Goal: Task Accomplishment & Management: Use online tool/utility

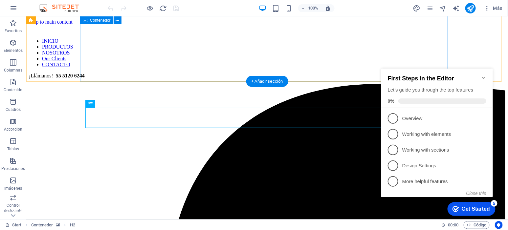
scroll to position [140, 0]
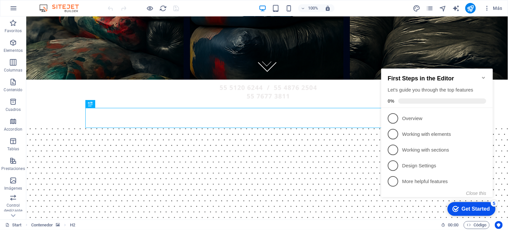
click at [486, 75] on icon "Minimize checklist" at bounding box center [483, 77] width 5 height 5
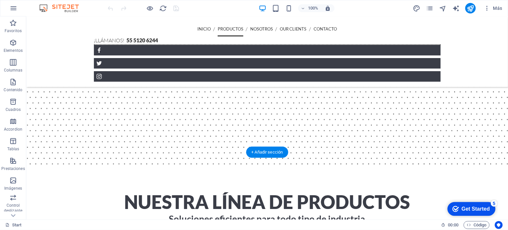
scroll to position [599, 0]
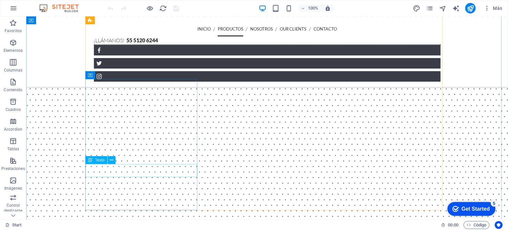
scroll to position [477, 0]
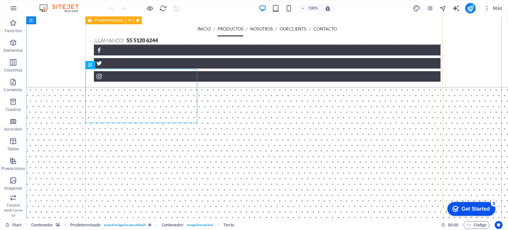
scroll to position [463, 0]
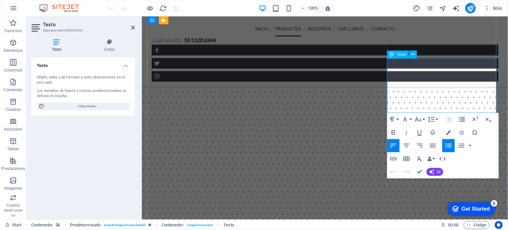
drag, startPoint x: 438, startPoint y: 103, endPoint x: 393, endPoint y: 60, distance: 61.6
click at [95, 180] on div "Texto Añade, edita y da formato a texto directamente en el sitio web. Los tamañ…" at bounding box center [84, 136] width 104 height 157
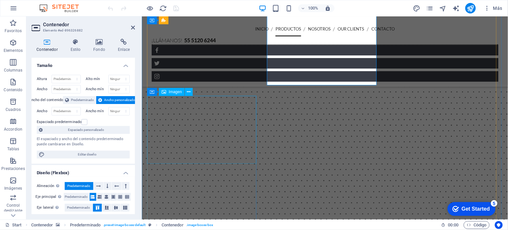
scroll to position [531, 0]
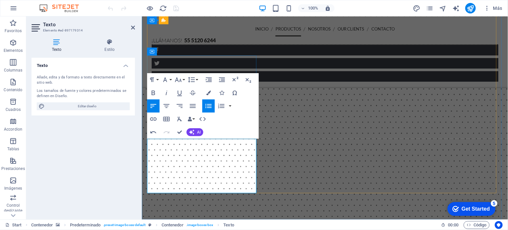
drag, startPoint x: 214, startPoint y: 175, endPoint x: 241, endPoint y: 212, distance: 45.7
click at [119, 157] on div "Texto Añade, edita y da formato a texto directamente en el sitio web. Los tamañ…" at bounding box center [84, 136] width 104 height 157
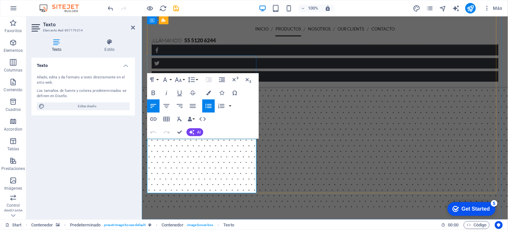
drag, startPoint x: 208, startPoint y: 145, endPoint x: 157, endPoint y: 145, distance: 50.3
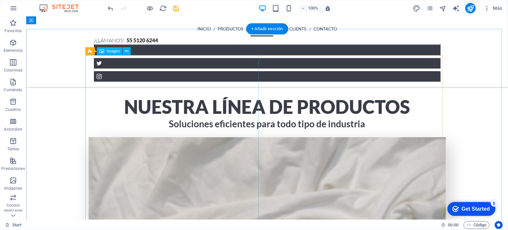
scroll to position [668, 0]
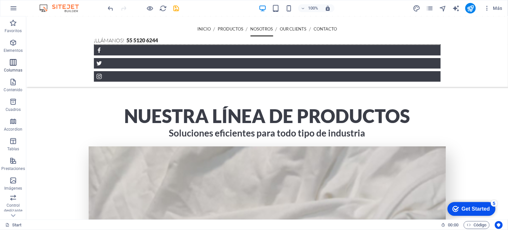
click at [9, 59] on icon "button" at bounding box center [13, 63] width 8 height 8
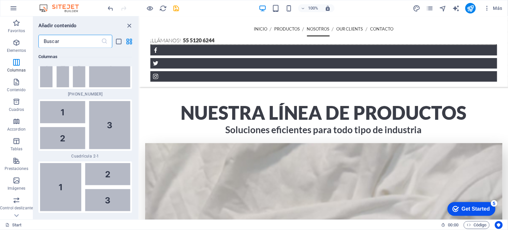
scroll to position [1447, 0]
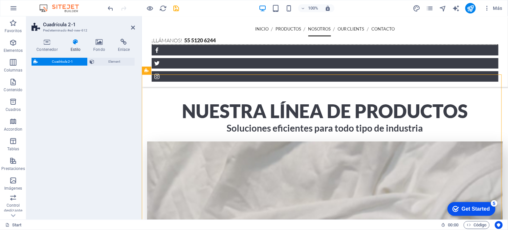
select select "rem"
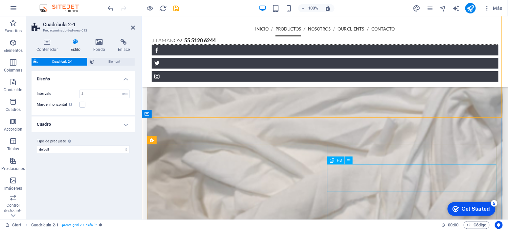
scroll to position [833, 0]
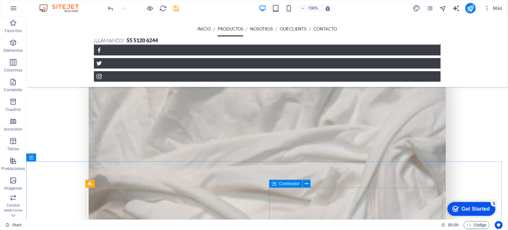
scroll to position [746, 0]
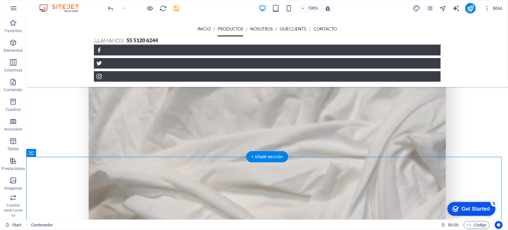
drag, startPoint x: 300, startPoint y: 202, endPoint x: 317, endPoint y: 57, distance: 145.6
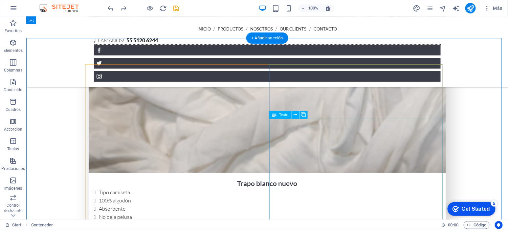
scroll to position [851, 0]
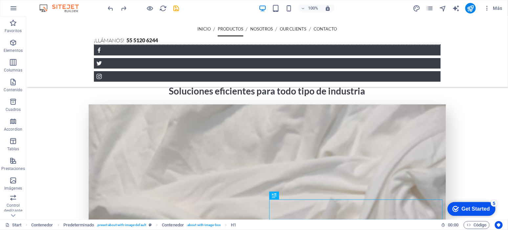
scroll to position [690, 0]
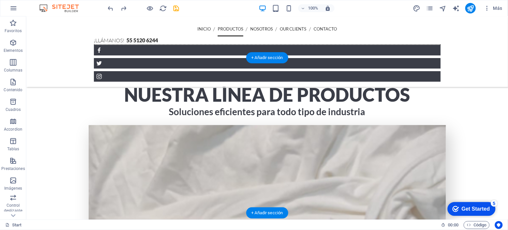
drag, startPoint x: 319, startPoint y: 89, endPoint x: 354, endPoint y: 99, distance: 36.3
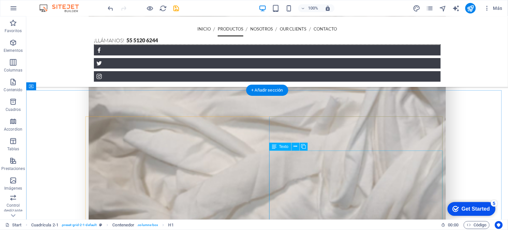
scroll to position [813, 0]
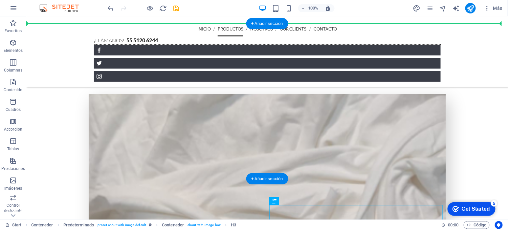
scroll to position [720, 0]
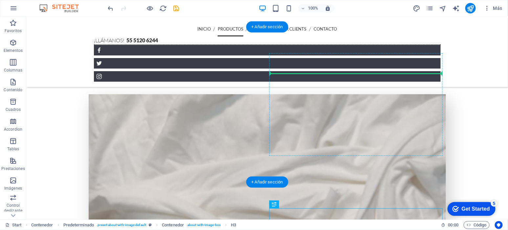
drag, startPoint x: 317, startPoint y: 128, endPoint x: 348, endPoint y: 70, distance: 66.3
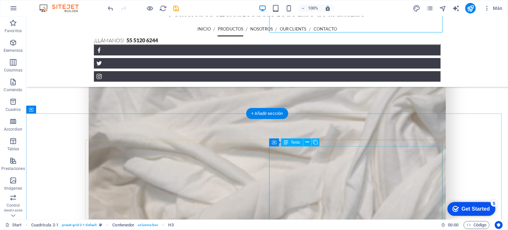
scroll to position [803, 0]
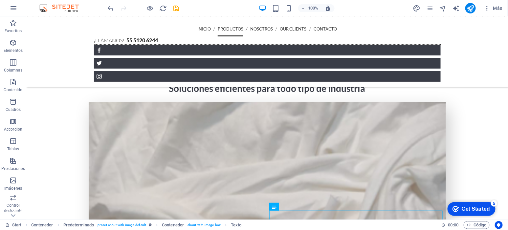
scroll to position [711, 0]
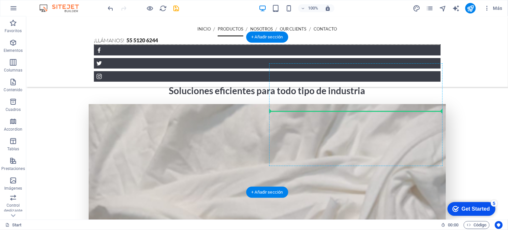
drag, startPoint x: 323, startPoint y: 147, endPoint x: 307, endPoint y: 111, distance: 39.4
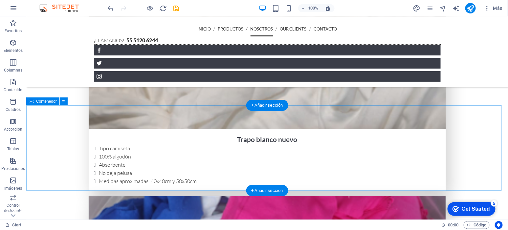
scroll to position [916, 0]
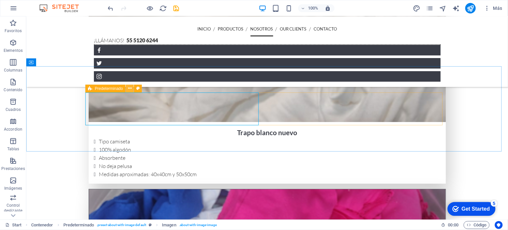
click at [130, 89] on icon at bounding box center [130, 88] width 4 height 7
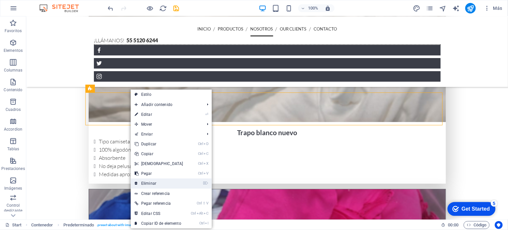
click at [151, 181] on link "⌦ Eliminar" at bounding box center [159, 184] width 57 height 10
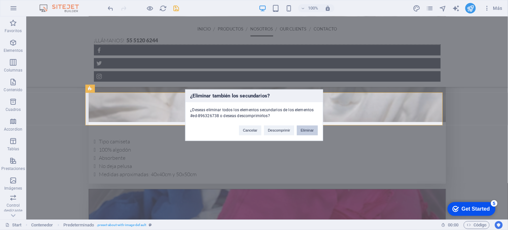
click at [317, 135] on button "Eliminar" at bounding box center [307, 131] width 21 height 10
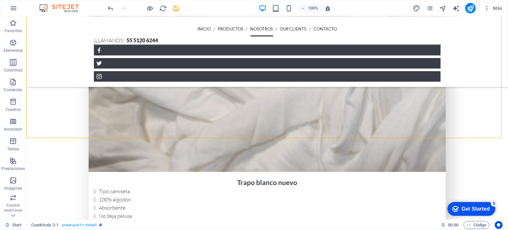
scroll to position [928, 0]
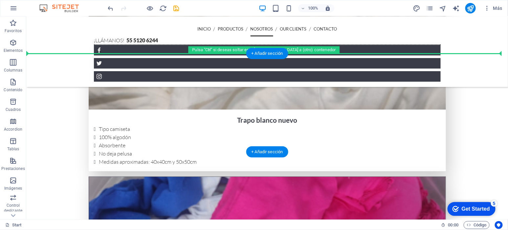
drag, startPoint x: 75, startPoint y: 89, endPoint x: 58, endPoint y: 98, distance: 18.8
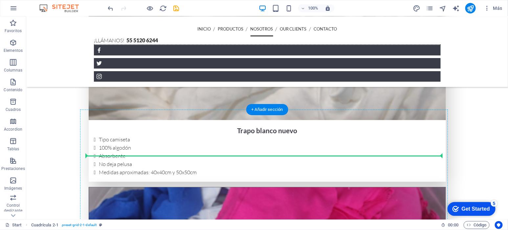
scroll to position [971, 0]
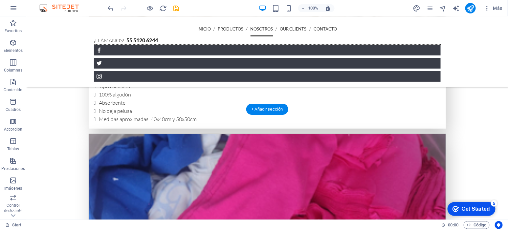
drag, startPoint x: 64, startPoint y: 119, endPoint x: 206, endPoint y: 65, distance: 152.1
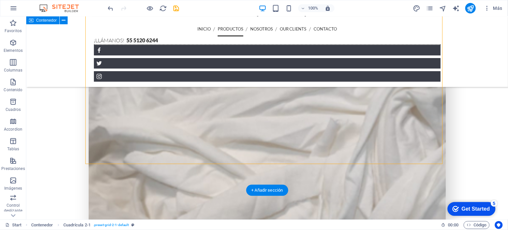
scroll to position [792, 0]
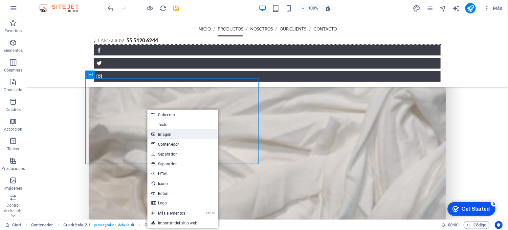
click at [175, 136] on link "Imagen" at bounding box center [183, 134] width 71 height 10
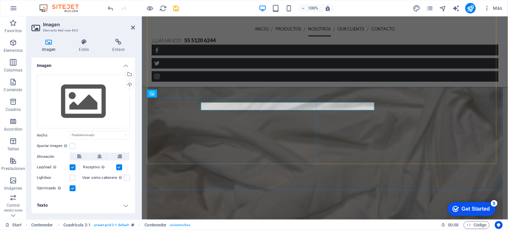
scroll to position [787, 0]
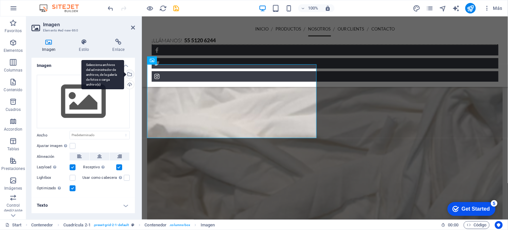
click at [124, 72] on div "Selecciona archivos del administrador de archivos, de la galería de fotos o car…" at bounding box center [103, 75] width 43 height 30
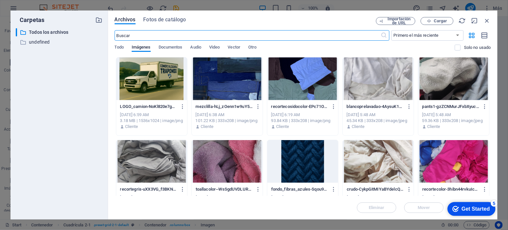
scroll to position [1120, 0]
click at [142, 72] on div at bounding box center [151, 79] width 71 height 43
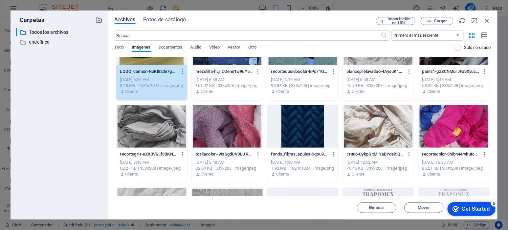
scroll to position [0, 0]
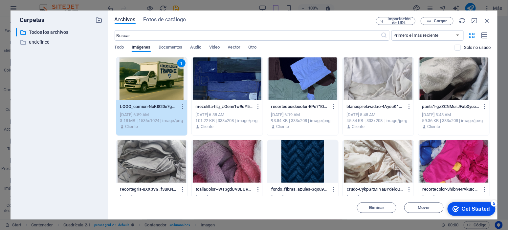
click at [157, 78] on div "1" at bounding box center [151, 79] width 71 height 43
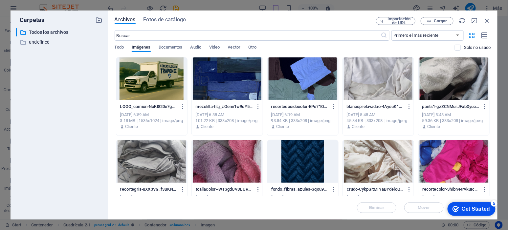
click at [157, 78] on div at bounding box center [151, 79] width 71 height 43
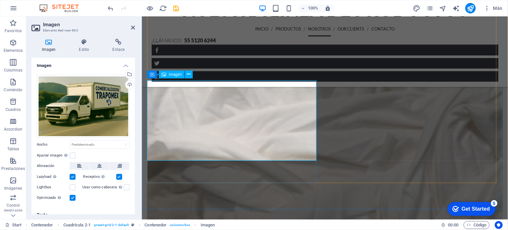
scroll to position [770, 0]
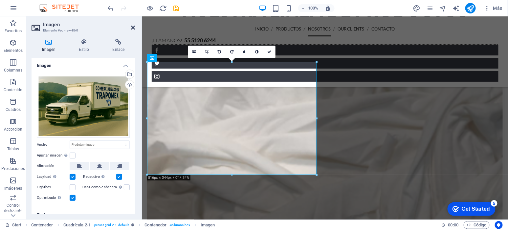
click at [133, 29] on icon at bounding box center [133, 27] width 4 height 5
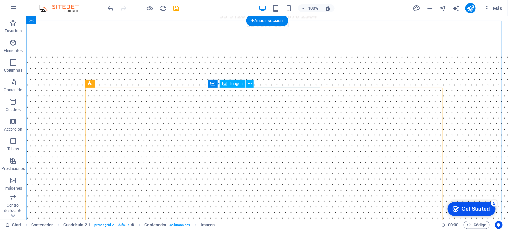
scroll to position [172, 0]
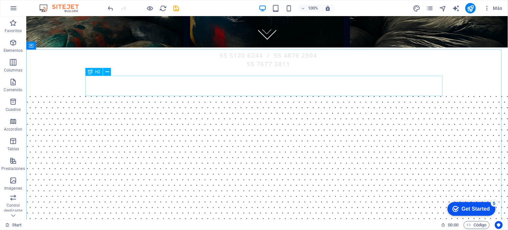
click at [98, 72] on span "H2" at bounding box center [97, 72] width 5 height 4
click at [103, 73] on button at bounding box center [107, 72] width 8 height 8
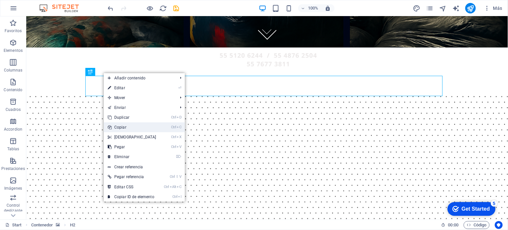
click at [129, 123] on link "Ctrl C Copiar" at bounding box center [132, 128] width 57 height 10
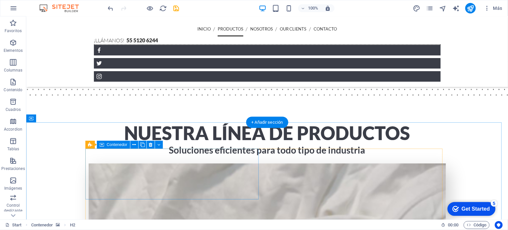
scroll to position [651, 0]
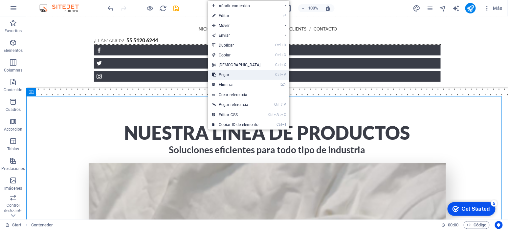
click at [238, 73] on link "Ctrl V Pegar" at bounding box center [236, 75] width 57 height 10
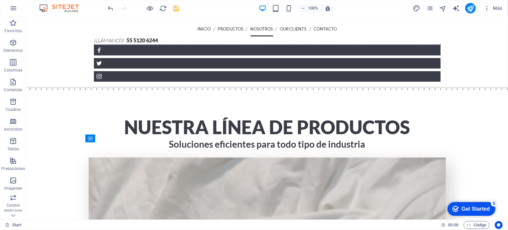
scroll to position [637, 0]
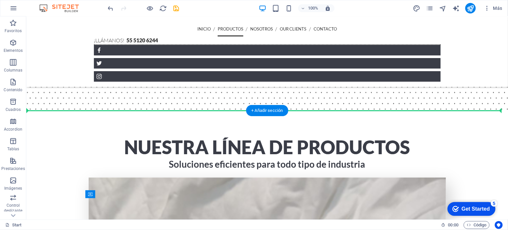
drag, startPoint x: 64, startPoint y: 133, endPoint x: 93, endPoint y: 122, distance: 30.5
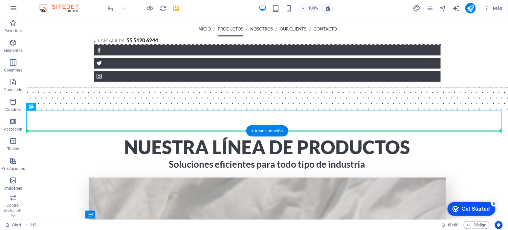
drag, startPoint x: 61, startPoint y: 123, endPoint x: 46, endPoint y: 142, distance: 24.8
drag, startPoint x: 60, startPoint y: 123, endPoint x: 218, endPoint y: 149, distance: 160.3
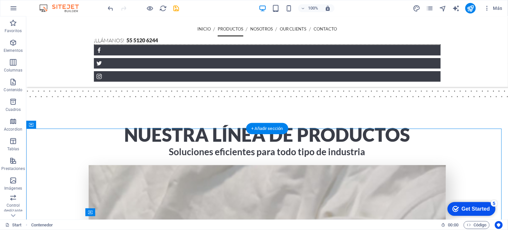
scroll to position [664, 0]
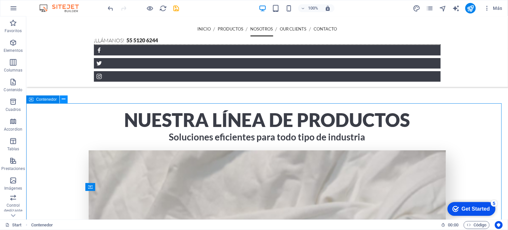
click at [63, 100] on icon at bounding box center [64, 99] width 4 height 7
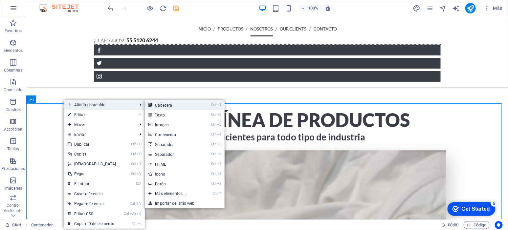
click at [159, 102] on link "Ctrl 1 Cabecera" at bounding box center [172, 105] width 55 height 10
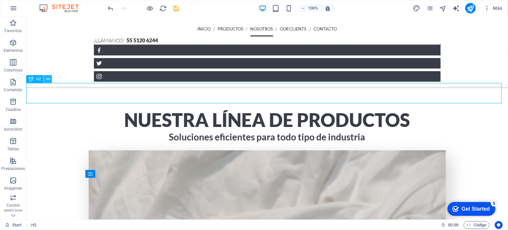
click at [48, 80] on icon at bounding box center [48, 79] width 4 height 7
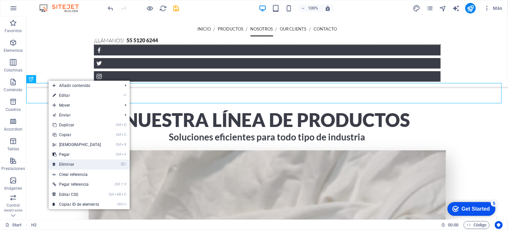
click at [79, 164] on link "⌦ Eliminar" at bounding box center [77, 165] width 57 height 10
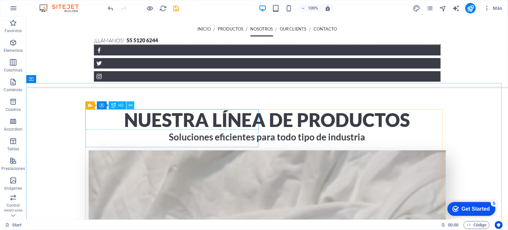
click at [130, 103] on icon at bounding box center [131, 105] width 4 height 7
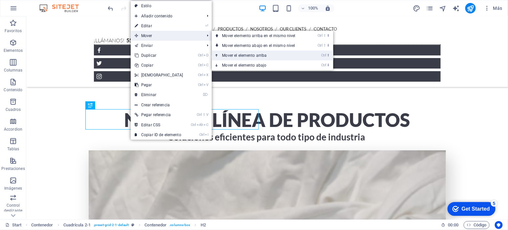
click at [260, 57] on link "Ctrl ⬆ Mover el elemento arriba" at bounding box center [260, 56] width 97 height 10
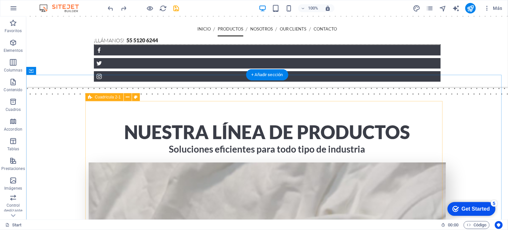
scroll to position [651, 0]
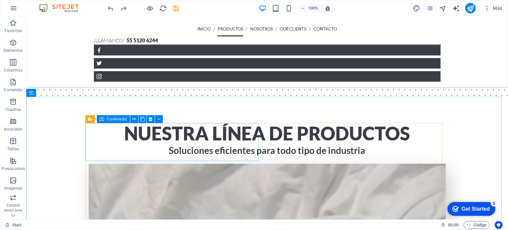
click at [122, 119] on span "Contenedor" at bounding box center [117, 119] width 21 height 4
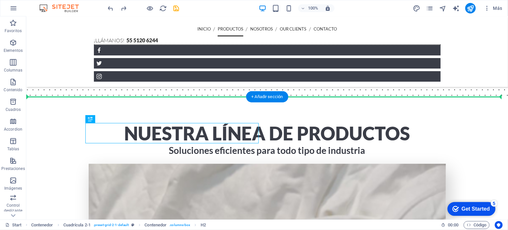
drag, startPoint x: 146, startPoint y: 135, endPoint x: 156, endPoint y: 112, distance: 24.9
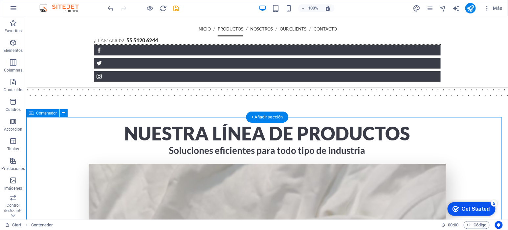
click at [63, 113] on icon at bounding box center [64, 113] width 4 height 7
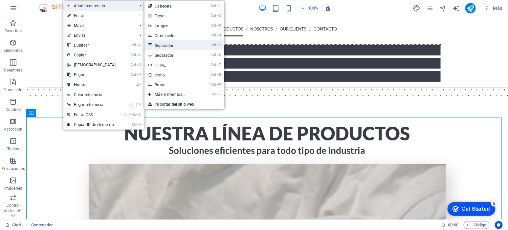
click at [177, 44] on link "Ctrl 5 Separador" at bounding box center [172, 45] width 55 height 10
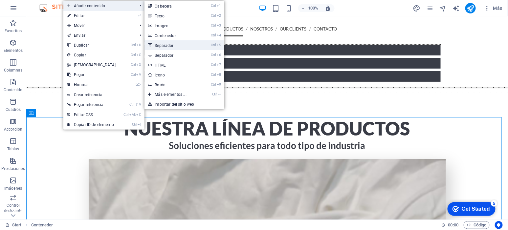
select select "px"
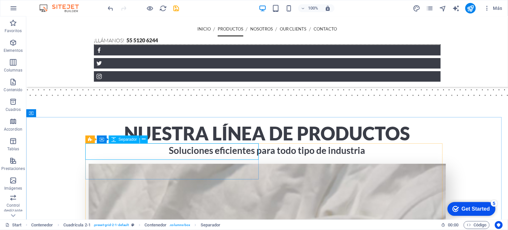
click at [125, 140] on span "Separador" at bounding box center [128, 140] width 18 height 4
select select "px"
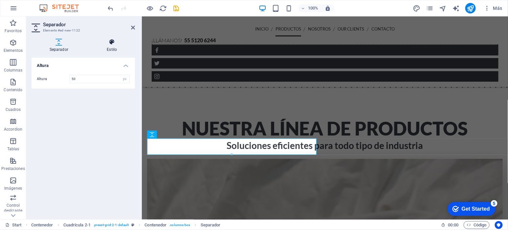
click at [104, 49] on h4 "Estilo" at bounding box center [112, 46] width 46 height 14
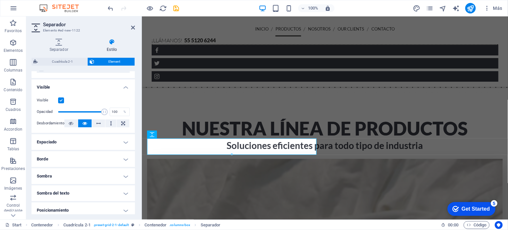
scroll to position [68, 0]
click at [106, 145] on h4 "Espaciado" at bounding box center [84, 142] width 104 height 16
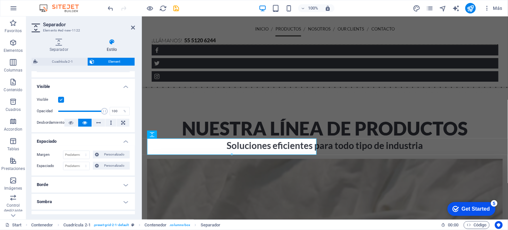
click at [108, 143] on h4 "Espaciado" at bounding box center [84, 140] width 104 height 12
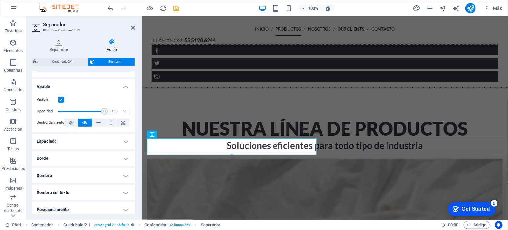
click at [106, 157] on h4 "Borde" at bounding box center [84, 159] width 104 height 16
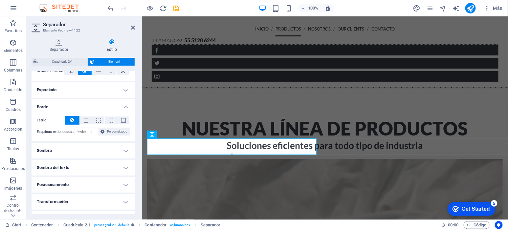
scroll to position [123, 0]
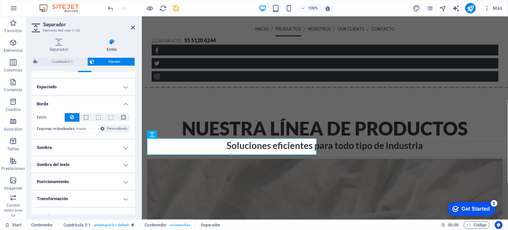
click at [117, 144] on h4 "Sombra" at bounding box center [84, 148] width 104 height 16
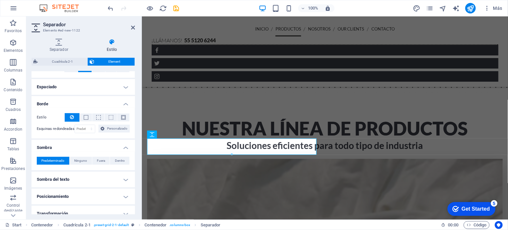
click at [117, 179] on h4 "Sombra del texto" at bounding box center [84, 180] width 104 height 16
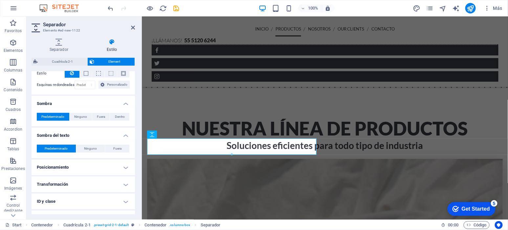
scroll to position [178, 0]
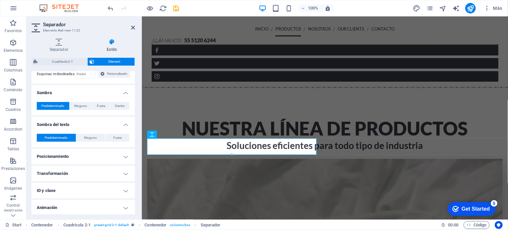
click at [115, 156] on h4 "Posicionamiento" at bounding box center [84, 157] width 104 height 16
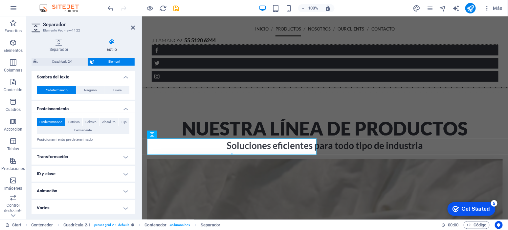
scroll to position [227, 0]
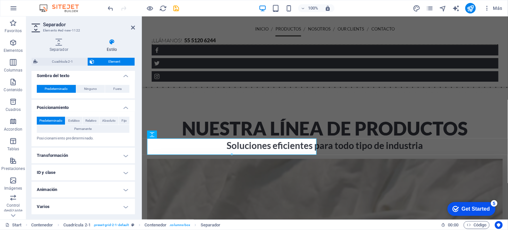
click at [111, 153] on h4 "Transformación" at bounding box center [84, 156] width 104 height 16
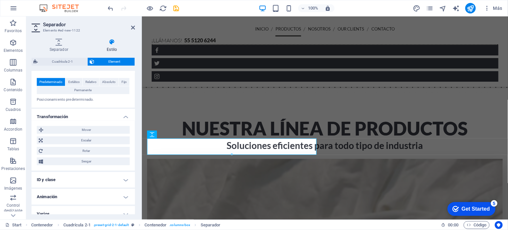
scroll to position [268, 0]
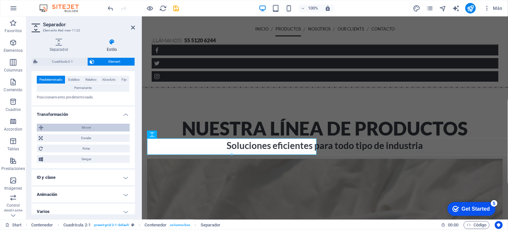
click at [93, 127] on span "Mover" at bounding box center [86, 128] width 82 height 8
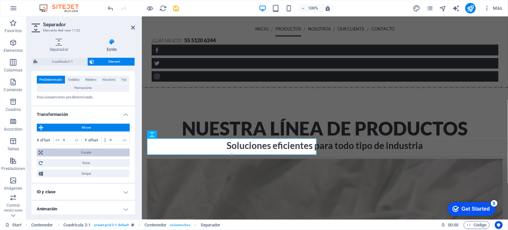
click at [94, 153] on span "Escalar" at bounding box center [86, 153] width 83 height 8
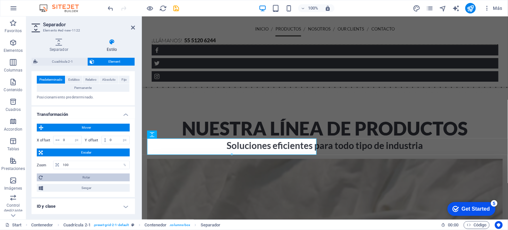
click at [93, 176] on span "Rotar" at bounding box center [86, 178] width 83 height 8
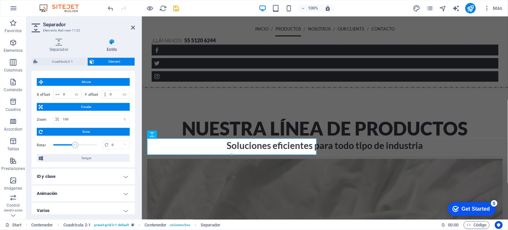
scroll to position [317, 0]
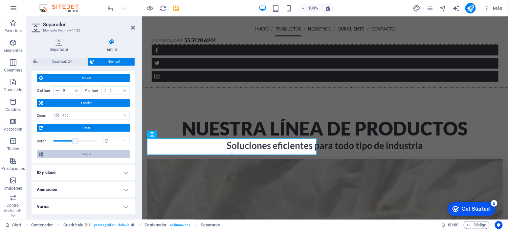
click at [95, 156] on span "Sesgar" at bounding box center [86, 155] width 83 height 8
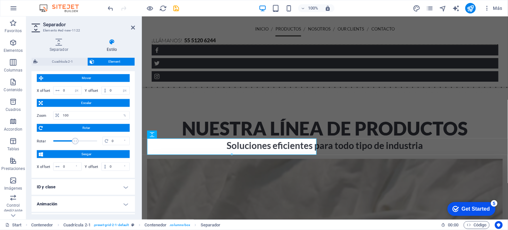
scroll to position [332, 0]
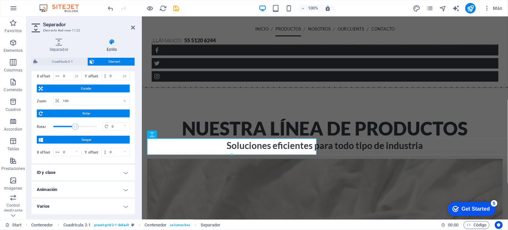
click at [119, 205] on h4 "Varios" at bounding box center [84, 207] width 104 height 16
click at [116, 206] on h4 "Varios" at bounding box center [84, 205] width 104 height 12
click at [116, 206] on h4 "Varios" at bounding box center [84, 207] width 104 height 16
click at [121, 188] on h4 "Animación" at bounding box center [84, 190] width 104 height 16
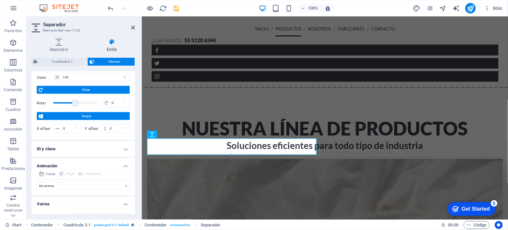
scroll to position [340, 0]
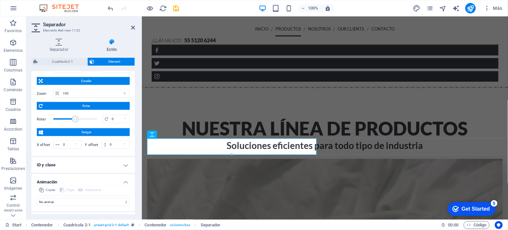
click at [123, 169] on h4 "ID y clase" at bounding box center [84, 165] width 104 height 16
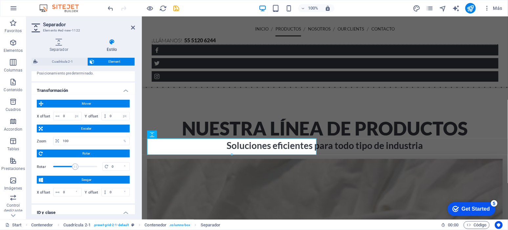
scroll to position [271, 0]
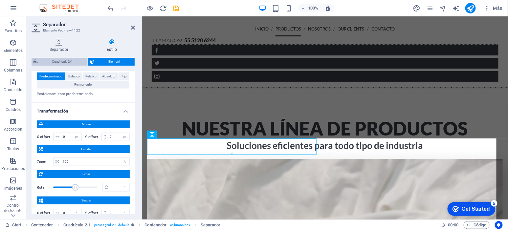
click at [60, 58] on span "Cuadrícula 2-1" at bounding box center [63, 62] width 46 height 8
select select "rem"
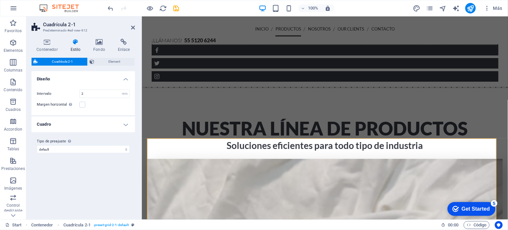
click at [115, 125] on h4 "Cuadro" at bounding box center [84, 125] width 104 height 16
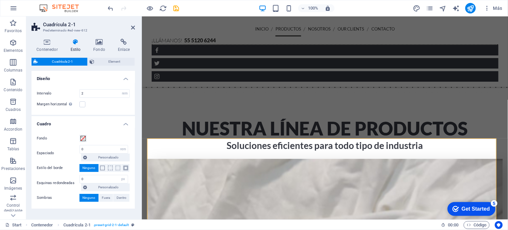
scroll to position [0, 0]
click at [46, 40] on icon at bounding box center [47, 42] width 31 height 7
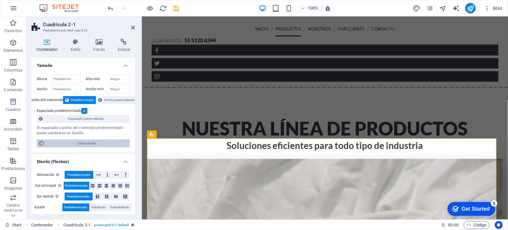
click at [100, 144] on span "Editar diseño" at bounding box center [87, 144] width 81 height 8
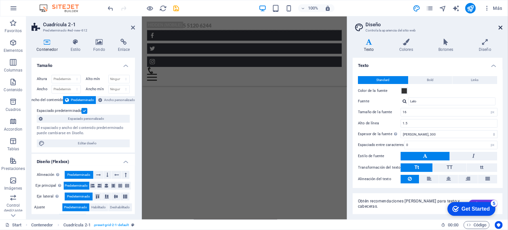
click at [501, 25] on icon at bounding box center [501, 27] width 4 height 5
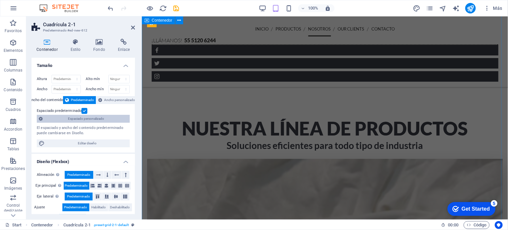
scroll to position [762, 0]
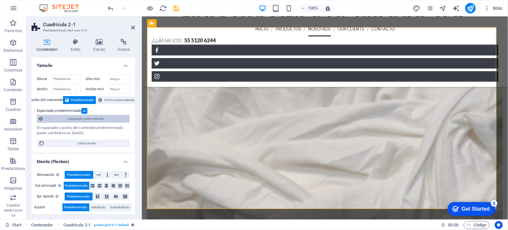
click at [99, 117] on span "Espaciado personalizado" at bounding box center [86, 119] width 83 height 8
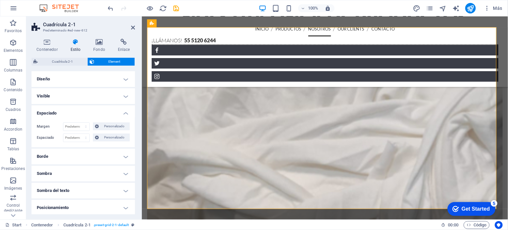
click at [106, 81] on h4 "Diseño" at bounding box center [84, 79] width 104 height 16
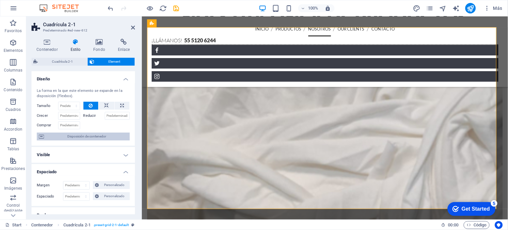
click at [109, 135] on span "Disposición de contenedor" at bounding box center [87, 137] width 82 height 8
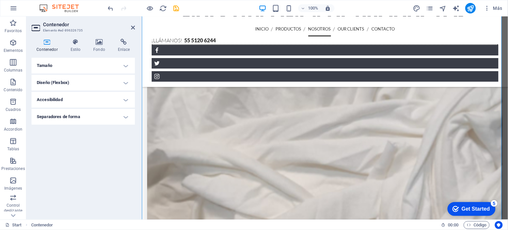
click at [109, 59] on h4 "Tamaño" at bounding box center [84, 66] width 104 height 16
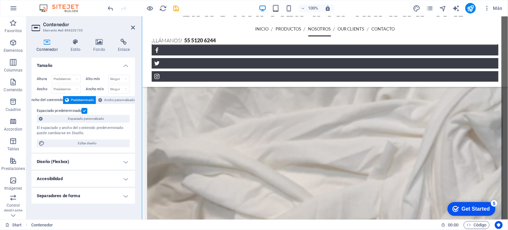
click at [86, 164] on h4 "Diseño (Flexbox)" at bounding box center [84, 162] width 104 height 16
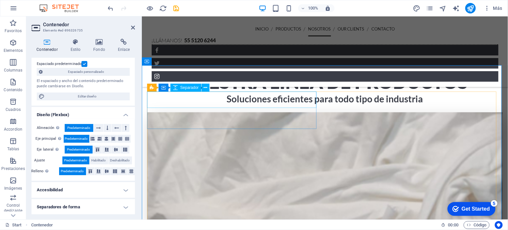
scroll to position [693, 0]
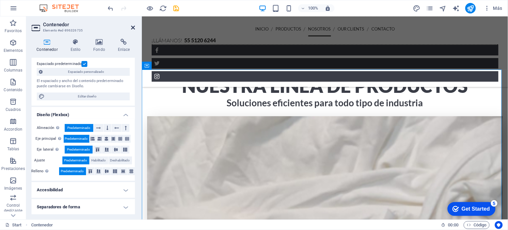
click at [131, 28] on icon at bounding box center [133, 27] width 4 height 5
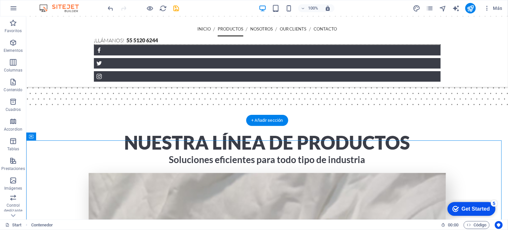
scroll to position [625, 0]
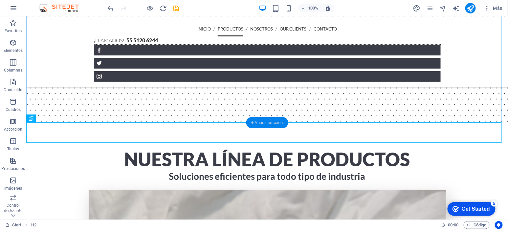
click at [267, 124] on div "+ Añadir sección" at bounding box center [267, 122] width 42 height 11
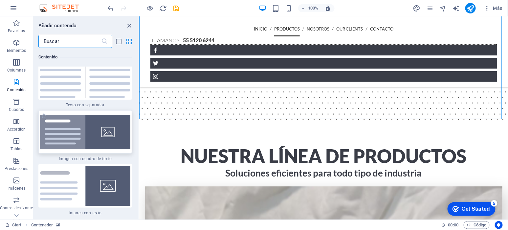
scroll to position [2384, 0]
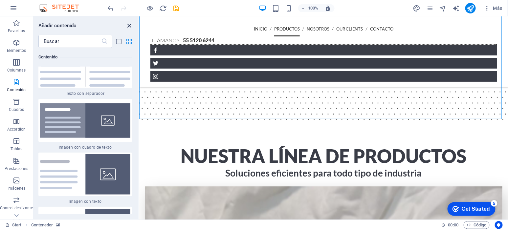
click at [131, 24] on icon "close panel" at bounding box center [130, 26] width 8 height 8
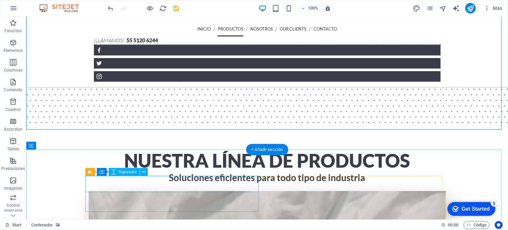
scroll to position [625, 0]
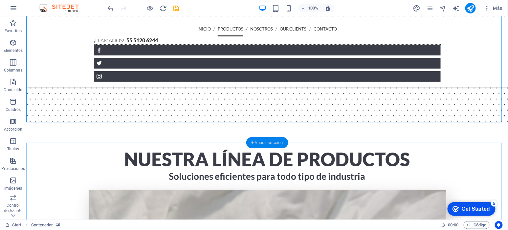
click at [278, 145] on div "+ Añadir sección" at bounding box center [267, 142] width 42 height 11
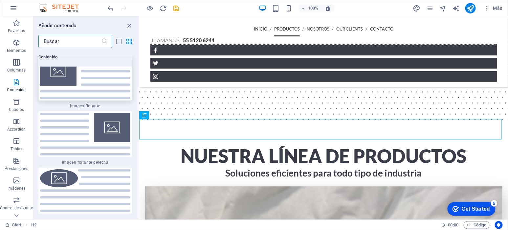
scroll to position [2877, 0]
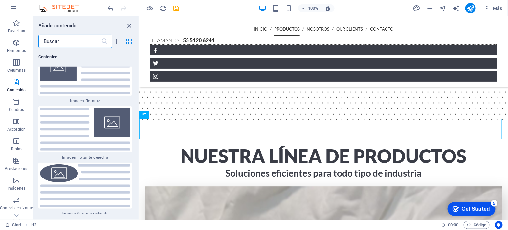
click at [83, 44] on input "text" at bounding box center [69, 41] width 63 height 13
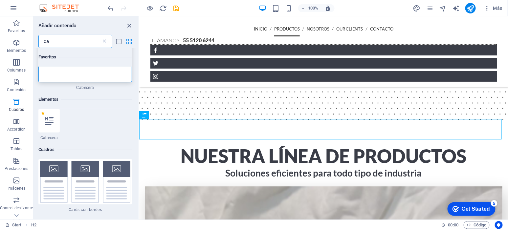
scroll to position [0, 0]
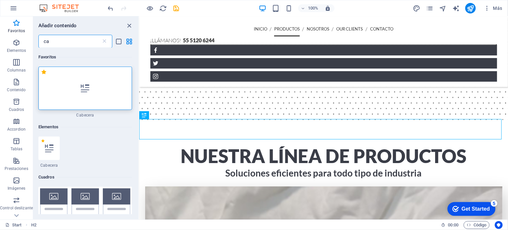
type input "ca"
click at [98, 93] on div at bounding box center [85, 88] width 94 height 43
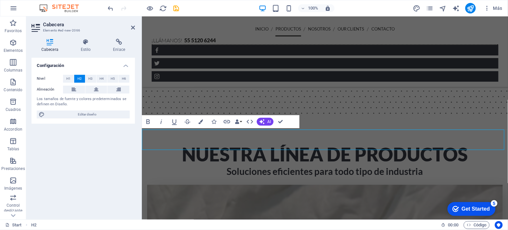
scroll to position [635, 0]
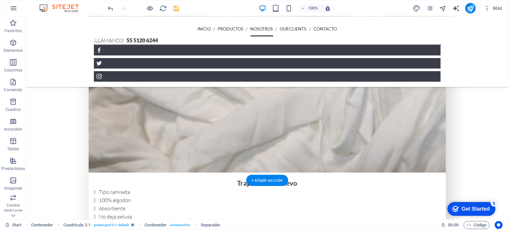
scroll to position [868, 0]
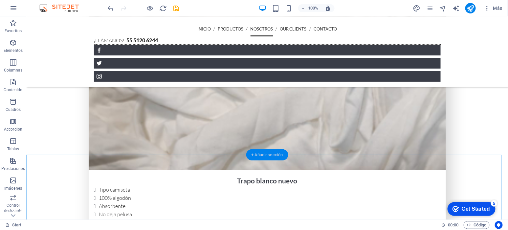
click at [277, 153] on div "+ Añadir sección" at bounding box center [267, 155] width 42 height 11
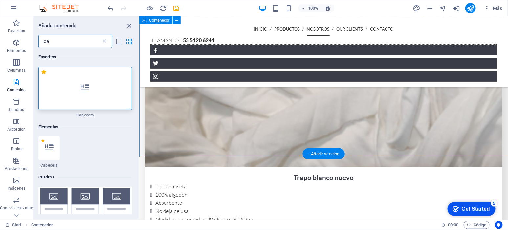
scroll to position [865, 0]
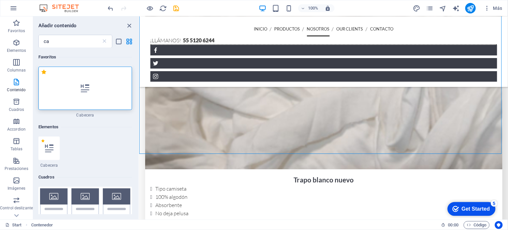
click at [84, 81] on div at bounding box center [85, 88] width 94 height 43
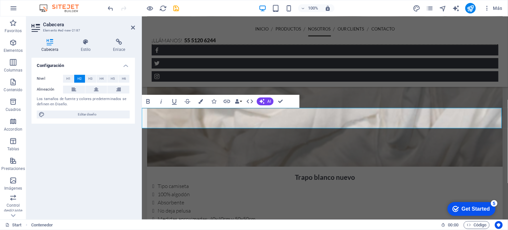
scroll to position [909, 0]
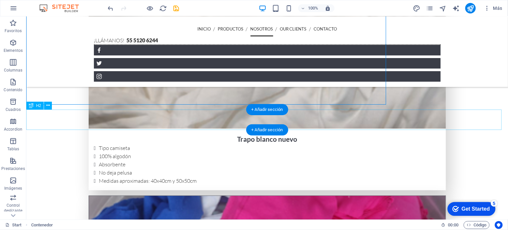
scroll to position [913, 0]
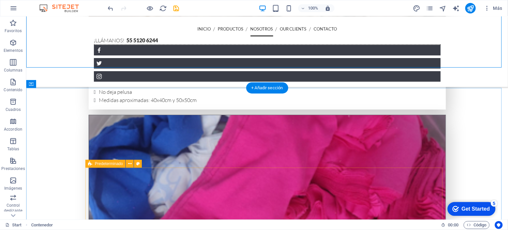
scroll to position [995, 0]
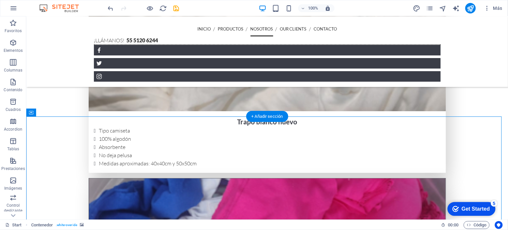
scroll to position [926, 0]
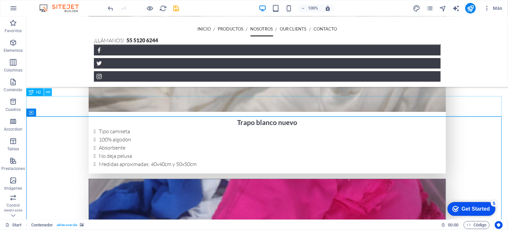
click at [48, 92] on icon at bounding box center [48, 92] width 4 height 7
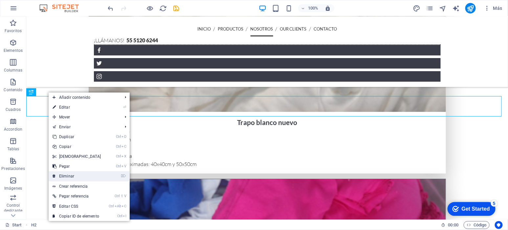
click at [71, 175] on link "⌦ Eliminar" at bounding box center [77, 177] width 57 height 10
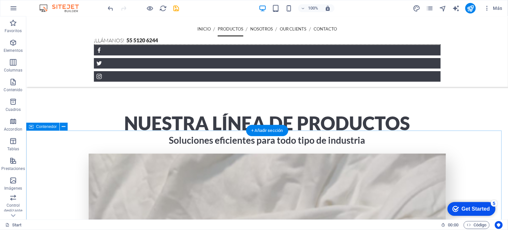
scroll to position [652, 0]
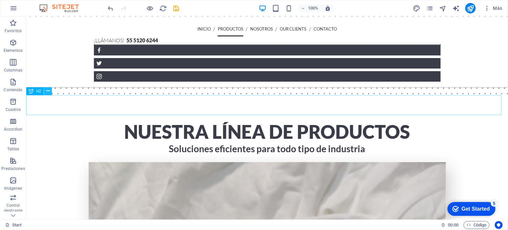
click at [46, 89] on icon at bounding box center [48, 91] width 4 height 7
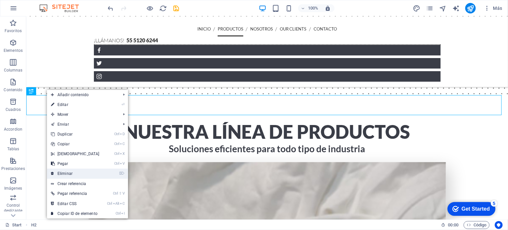
click at [74, 174] on link "⌦ Eliminar" at bounding box center [75, 174] width 57 height 10
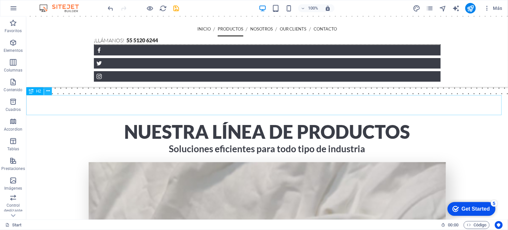
click at [48, 90] on icon at bounding box center [48, 91] width 4 height 7
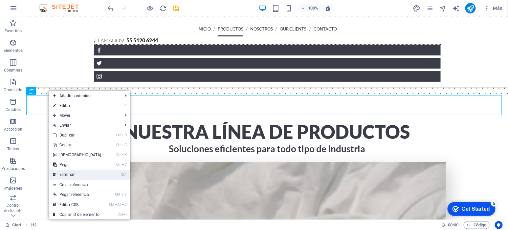
click at [78, 175] on link "⌦ Eliminar" at bounding box center [77, 175] width 57 height 10
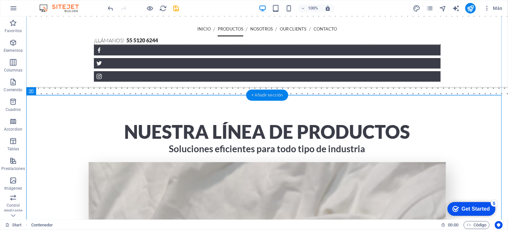
click at [267, 95] on div "+ Añadir sección" at bounding box center [267, 95] width 42 height 11
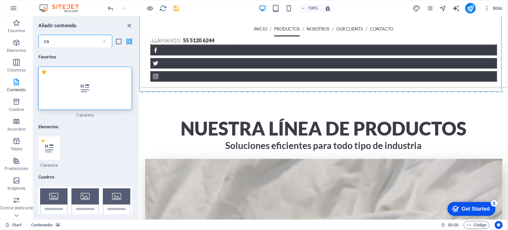
click at [60, 45] on input "ca" at bounding box center [69, 41] width 63 height 13
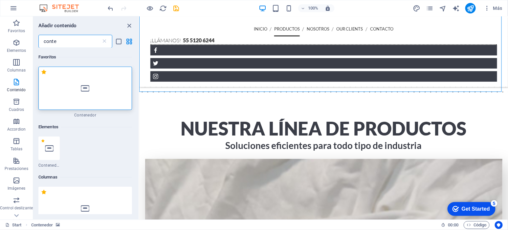
type input "conte"
click at [86, 84] on icon at bounding box center [85, 88] width 9 height 9
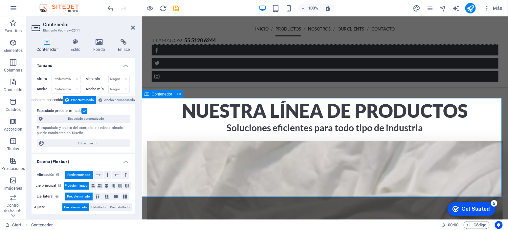
scroll to position [674, 0]
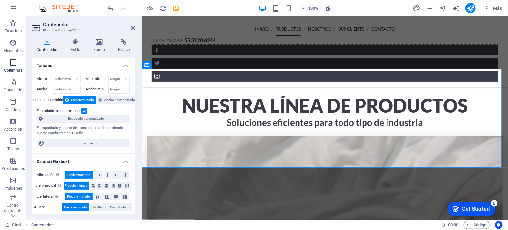
click at [23, 64] on span "Columnas" at bounding box center [13, 67] width 26 height 16
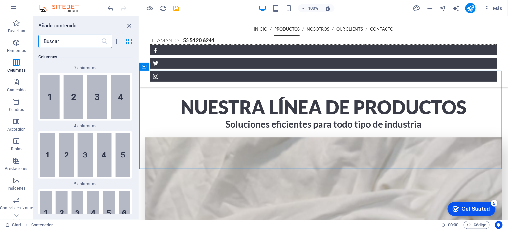
scroll to position [543, 0]
click at [130, 44] on icon "grid-view" at bounding box center [130, 42] width 8 height 8
click at [129, 42] on icon "grid-view" at bounding box center [130, 42] width 8 height 8
click at [120, 42] on icon "list-view" at bounding box center [119, 42] width 8 height 8
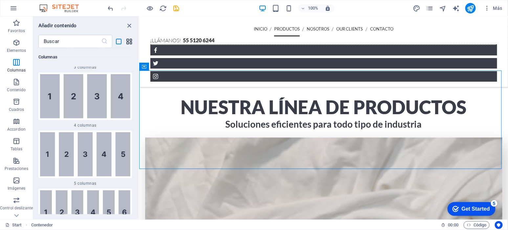
click at [131, 42] on icon "grid-view" at bounding box center [130, 42] width 8 height 8
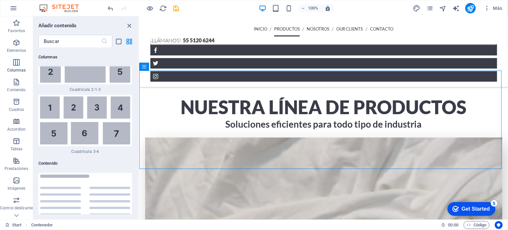
scroll to position [2118, 0]
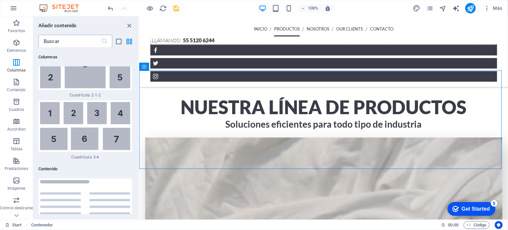
click at [68, 46] on input "text" at bounding box center [69, 41] width 63 height 13
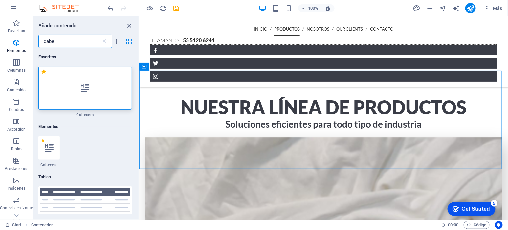
scroll to position [0, 0]
type input "cabe"
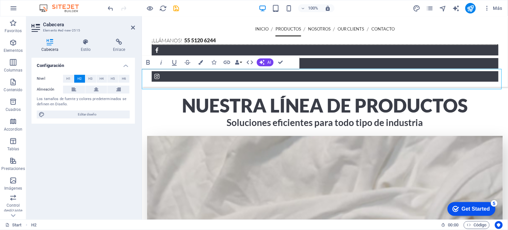
drag, startPoint x: 301, startPoint y: 119, endPoint x: 415, endPoint y: 119, distance: 113.7
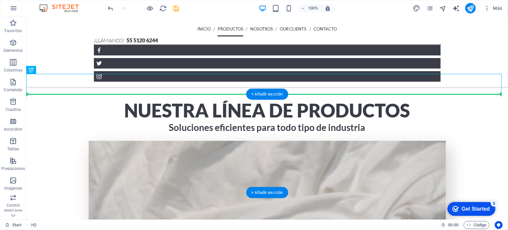
drag, startPoint x: 61, startPoint y: 85, endPoint x: 90, endPoint y: 105, distance: 35.6
drag, startPoint x: 59, startPoint y: 87, endPoint x: 81, endPoint y: 104, distance: 27.4
drag, startPoint x: 59, startPoint y: 85, endPoint x: 115, endPoint y: 110, distance: 60.9
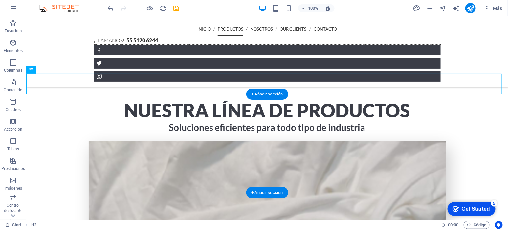
drag, startPoint x: 56, startPoint y: 87, endPoint x: 139, endPoint y: 131, distance: 93.7
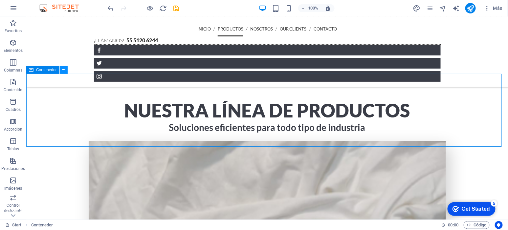
click at [65, 71] on button at bounding box center [64, 70] width 8 height 8
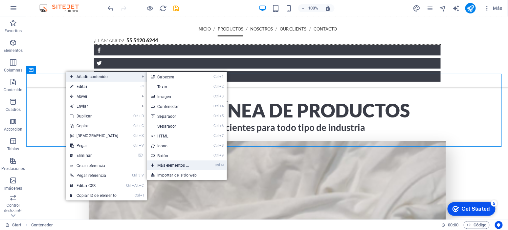
click at [180, 165] on link "Ctrl ⏎ Más elementos ..." at bounding box center [174, 166] width 55 height 10
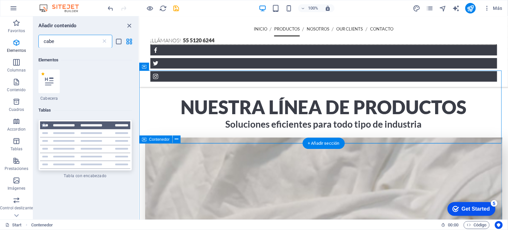
scroll to position [70, 0]
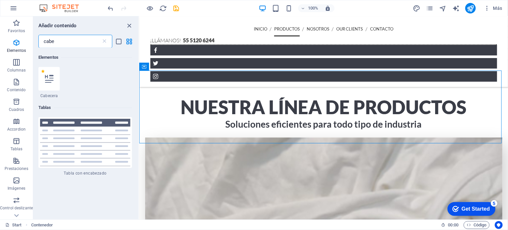
click at [66, 44] on input "cabe" at bounding box center [69, 41] width 63 height 13
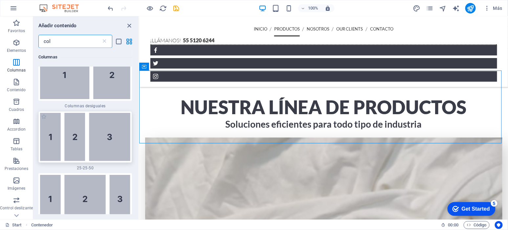
scroll to position [602, 0]
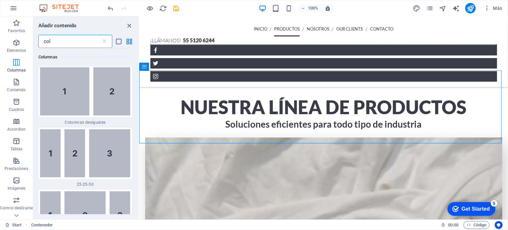
type input "col"
click at [15, 63] on icon "button" at bounding box center [16, 63] width 8 height 8
click at [105, 39] on icon at bounding box center [104, 41] width 7 height 7
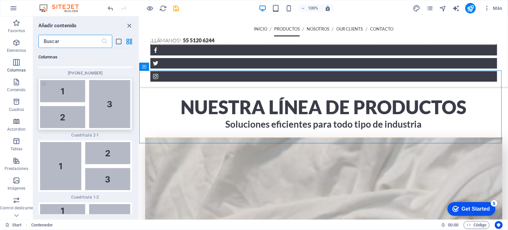
scroll to position [1474, 0]
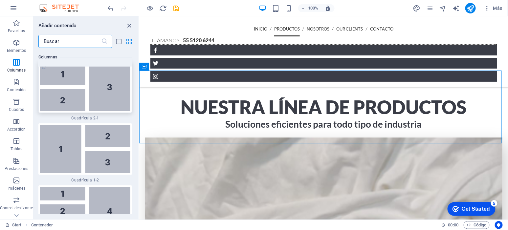
click at [95, 95] on img at bounding box center [85, 87] width 90 height 48
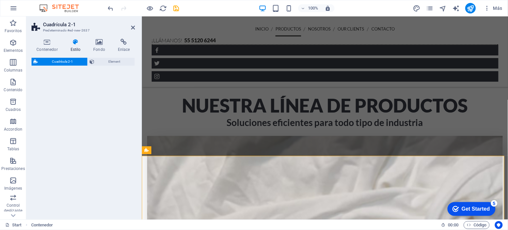
select select "rem"
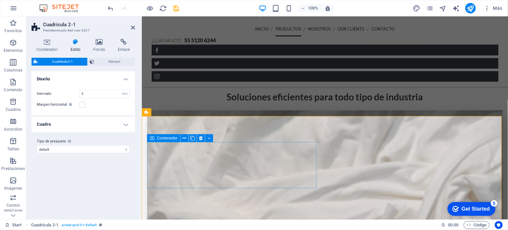
scroll to position [702, 0]
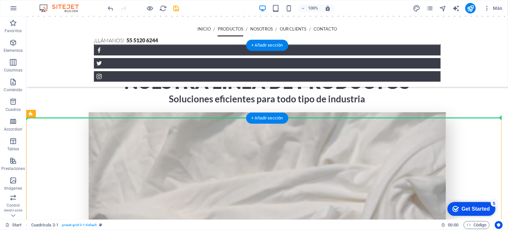
drag, startPoint x: 79, startPoint y: 130, endPoint x: 117, endPoint y: 96, distance: 51.4
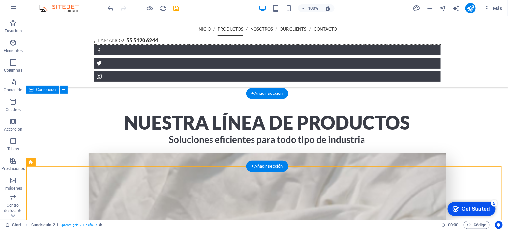
scroll to position [647, 0]
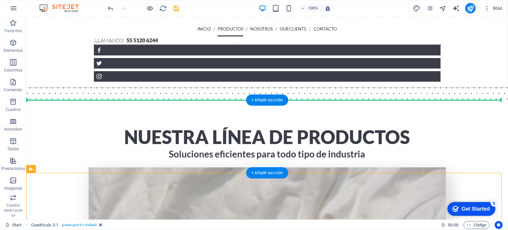
drag, startPoint x: 63, startPoint y: 185, endPoint x: 52, endPoint y: 105, distance: 81.3
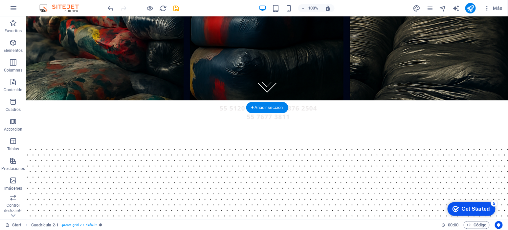
scroll to position [113, 0]
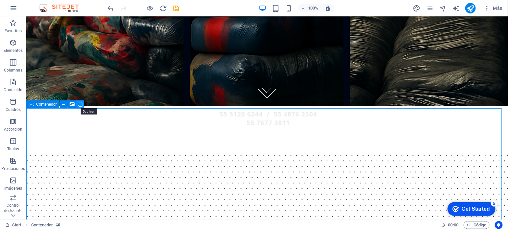
click at [81, 103] on icon at bounding box center [80, 104] width 5 height 7
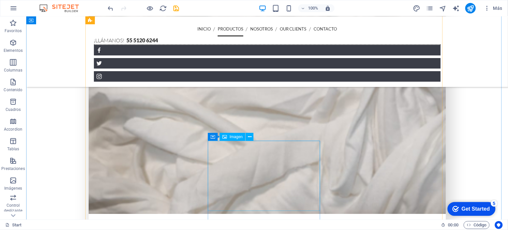
scroll to position [824, 0]
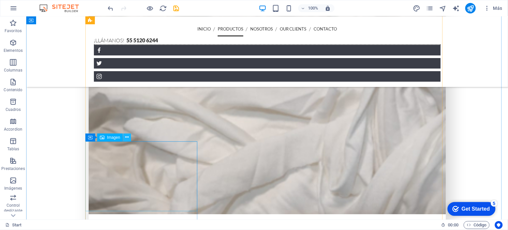
click at [127, 136] on icon at bounding box center [127, 137] width 4 height 7
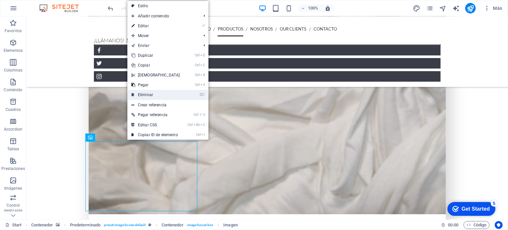
click at [157, 93] on link "⌦ Eliminar" at bounding box center [156, 95] width 57 height 10
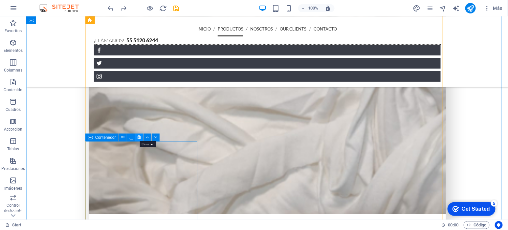
click at [139, 137] on icon at bounding box center [139, 137] width 4 height 7
click at [140, 136] on icon at bounding box center [139, 137] width 4 height 7
click at [138, 136] on icon at bounding box center [139, 137] width 4 height 7
click at [139, 137] on icon at bounding box center [139, 137] width 4 height 7
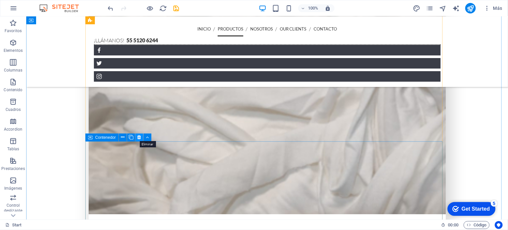
click at [140, 137] on icon at bounding box center [139, 137] width 4 height 7
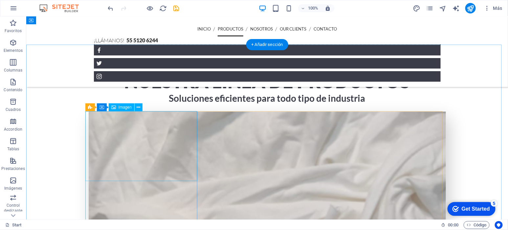
scroll to position [700, 0]
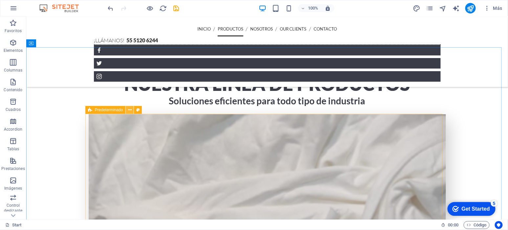
click at [128, 111] on icon at bounding box center [130, 110] width 4 height 7
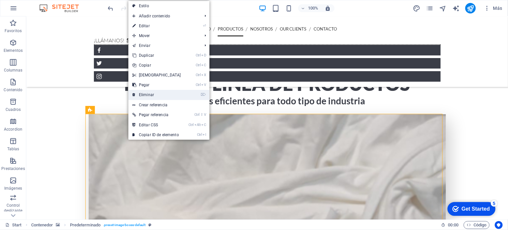
click at [150, 92] on link "⌦ Eliminar" at bounding box center [157, 95] width 57 height 10
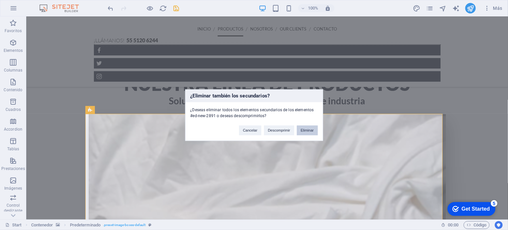
click at [317, 133] on button "Eliminar" at bounding box center [307, 131] width 21 height 10
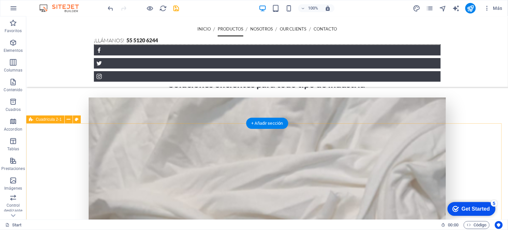
scroll to position [741, 0]
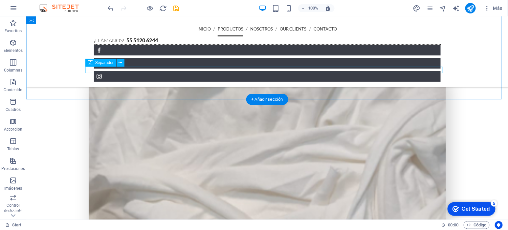
drag, startPoint x: 136, startPoint y: 138, endPoint x: 160, endPoint y: 71, distance: 70.4
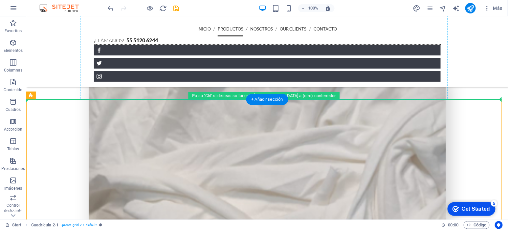
drag, startPoint x: 132, startPoint y: 136, endPoint x: 155, endPoint y: 69, distance: 71.2
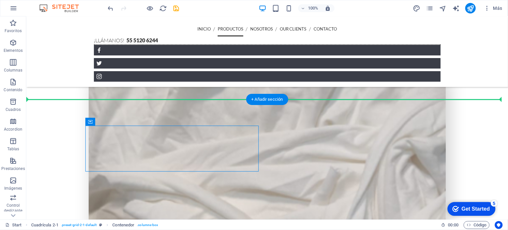
drag, startPoint x: 131, startPoint y: 137, endPoint x: 131, endPoint y: 81, distance: 55.9
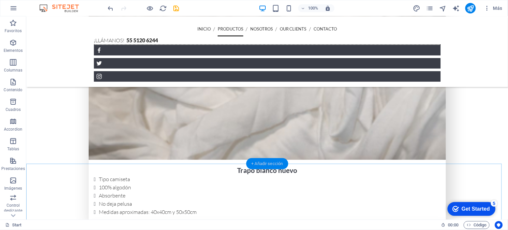
scroll to position [889, 0]
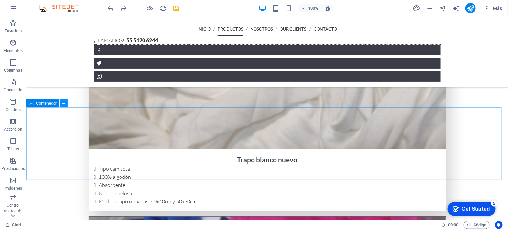
click at [64, 103] on icon at bounding box center [64, 103] width 4 height 7
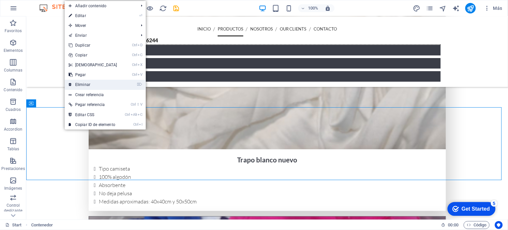
click at [89, 87] on link "⌦ Eliminar" at bounding box center [93, 85] width 57 height 10
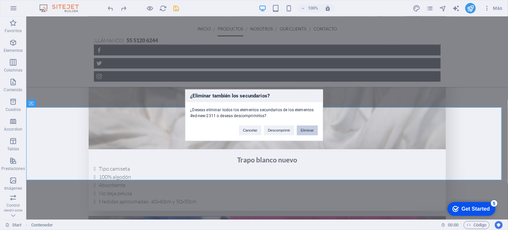
click at [309, 132] on button "Eliminar" at bounding box center [307, 131] width 21 height 10
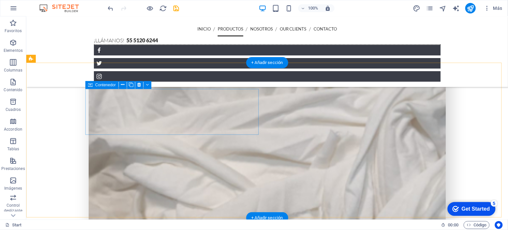
scroll to position [752, 0]
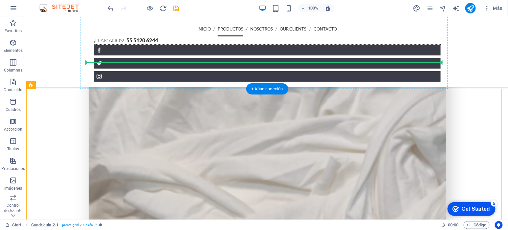
drag, startPoint x: 138, startPoint y: 127, endPoint x: 156, endPoint y: 60, distance: 69.3
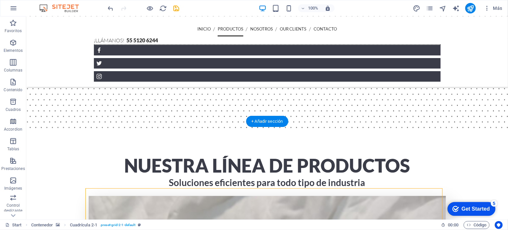
scroll to position [643, 0]
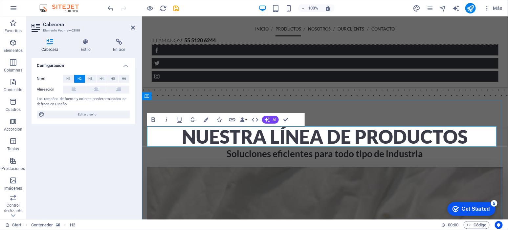
drag, startPoint x: 451, startPoint y: 138, endPoint x: 177, endPoint y: 141, distance: 273.5
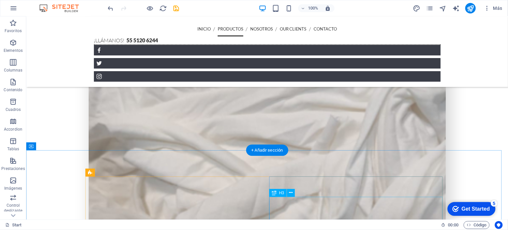
scroll to position [807, 0]
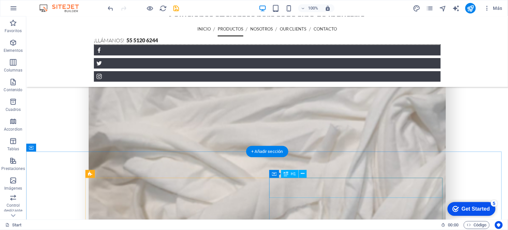
scroll to position [793, 0]
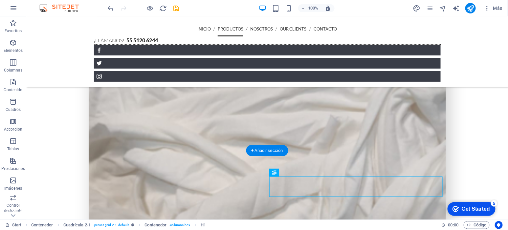
drag, startPoint x: 317, startPoint y: 187, endPoint x: 294, endPoint y: 58, distance: 131.5
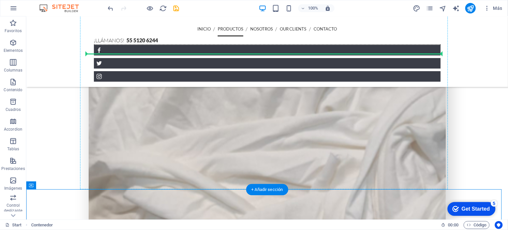
scroll to position [754, 0]
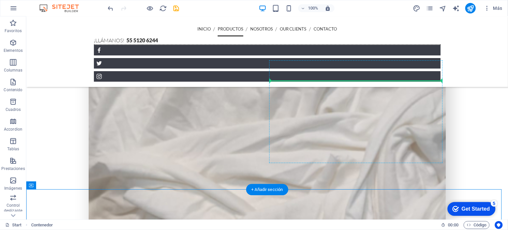
drag, startPoint x: 317, startPoint y: 162, endPoint x: 330, endPoint y: 79, distance: 83.6
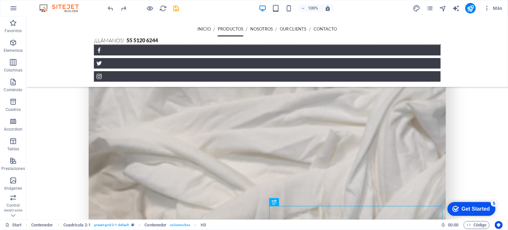
scroll to position [752, 0]
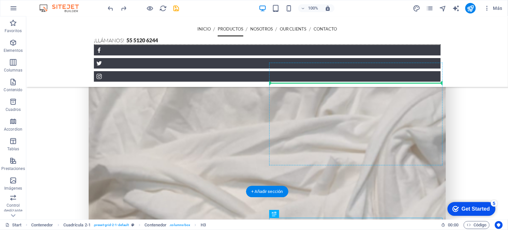
drag, startPoint x: 319, startPoint y: 132, endPoint x: 344, endPoint y: 80, distance: 58.1
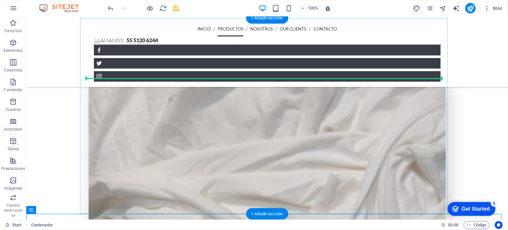
scroll to position [730, 0]
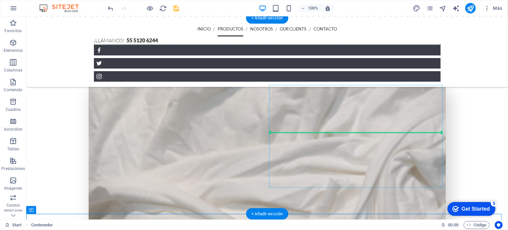
drag, startPoint x: 326, startPoint y: 107, endPoint x: 330, endPoint y: 132, distance: 25.0
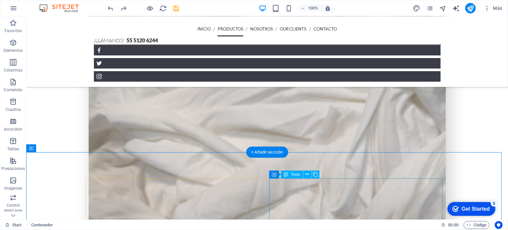
scroll to position [812, 0]
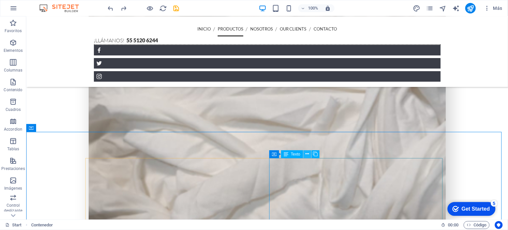
click at [308, 153] on icon at bounding box center [308, 154] width 4 height 7
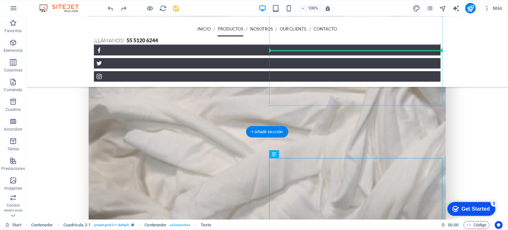
drag, startPoint x: 326, startPoint y: 174, endPoint x: 351, endPoint y: 49, distance: 127.6
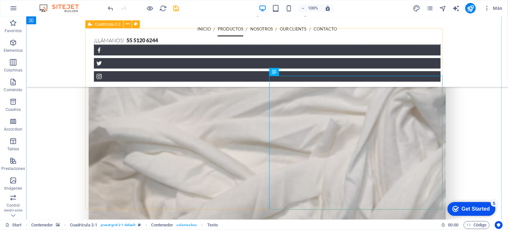
scroll to position [784, 0]
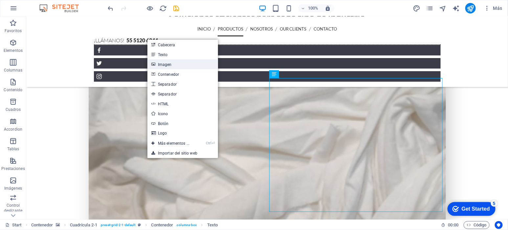
click at [175, 65] on link "Imagen" at bounding box center [183, 64] width 71 height 10
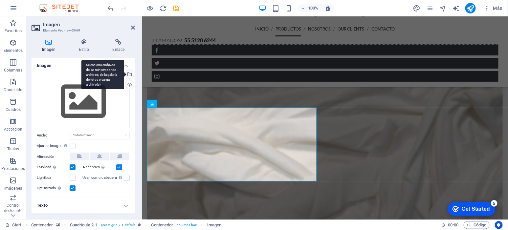
click at [124, 74] on div "Selecciona archivos del administrador de archivos, de la galería de fotos o car…" at bounding box center [103, 75] width 43 height 30
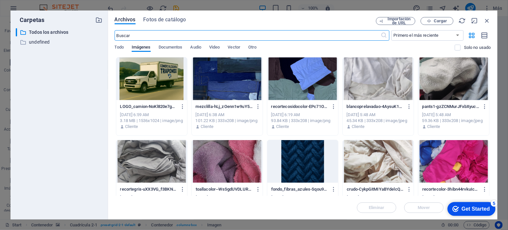
scroll to position [1156, 0]
click at [142, 66] on div at bounding box center [151, 79] width 71 height 43
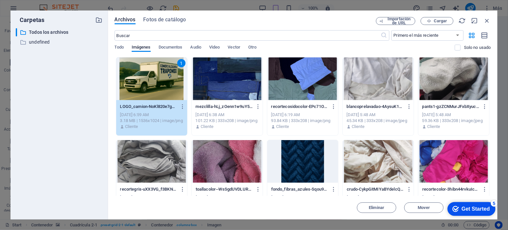
click at [140, 86] on div "1" at bounding box center [151, 79] width 71 height 43
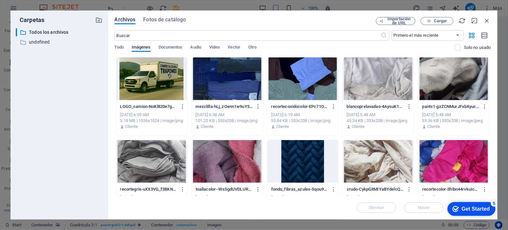
click at [140, 86] on div at bounding box center [151, 79] width 71 height 43
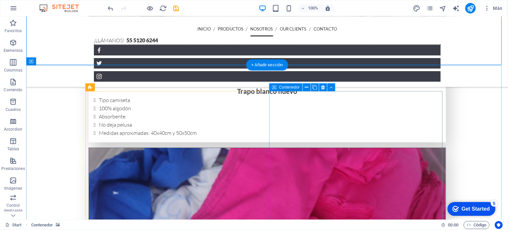
scroll to position [964, 0]
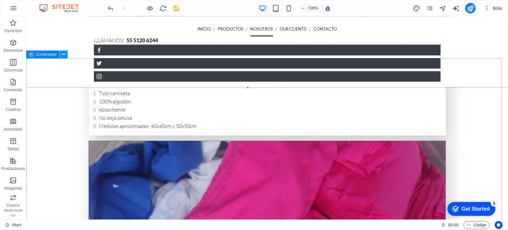
click at [63, 55] on icon at bounding box center [64, 54] width 4 height 7
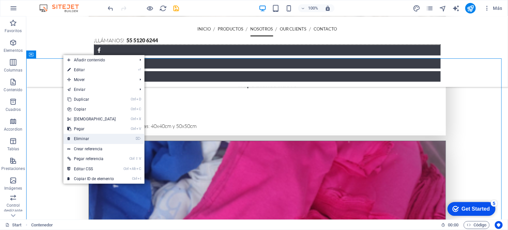
click at [94, 140] on link "⌦ Eliminar" at bounding box center [91, 139] width 57 height 10
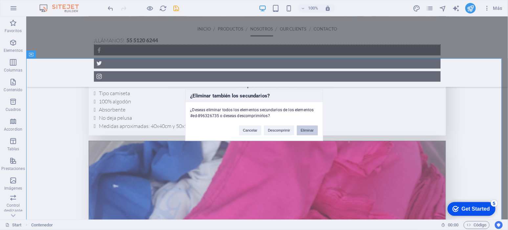
click at [309, 127] on button "Eliminar" at bounding box center [307, 131] width 21 height 10
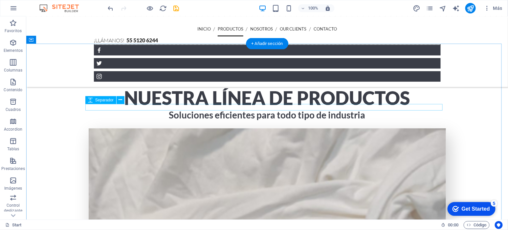
scroll to position [677, 0]
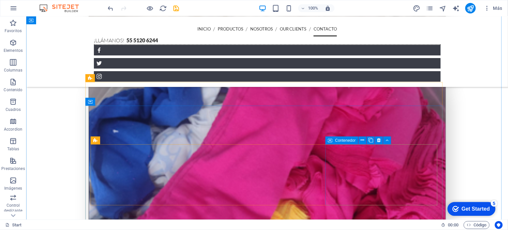
scroll to position [1019, 0]
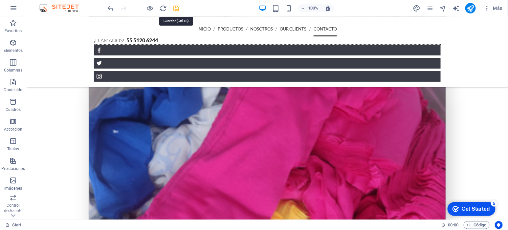
click at [174, 5] on icon "save" at bounding box center [177, 9] width 8 height 8
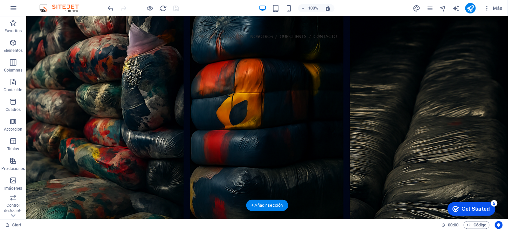
scroll to position [0, 0]
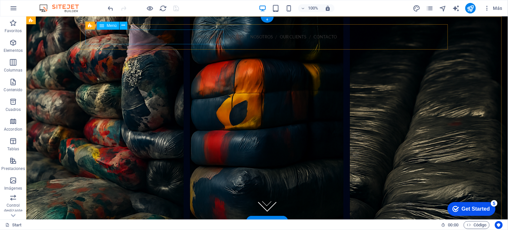
click at [184, 35] on nav "INICIO PRODUCTOS NOSOTROS Our Clients CONTACTO" at bounding box center [267, 36] width 358 height 15
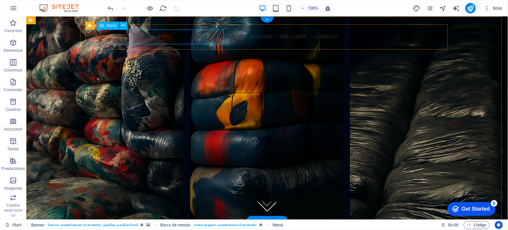
click at [171, 34] on nav "INICIO PRODUCTOS NOSOTROS Our Clients CONTACTO" at bounding box center [267, 36] width 358 height 15
click at [171, 35] on nav "INICIO PRODUCTOS NOSOTROS Our Clients CONTACTO" at bounding box center [267, 36] width 358 height 15
select select
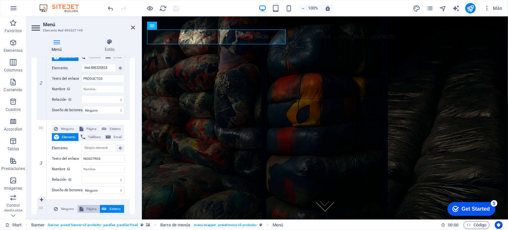
scroll to position [219, 0]
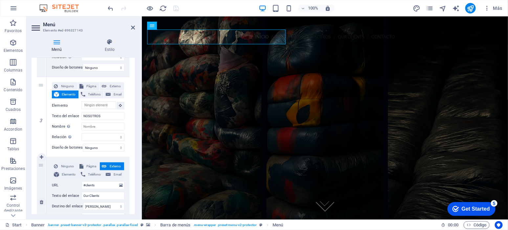
click at [40, 202] on icon at bounding box center [42, 202] width 4 height 5
select select
type input "#ed-896327002"
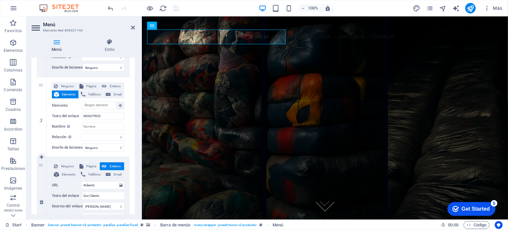
type input "CONTACTO"
select select
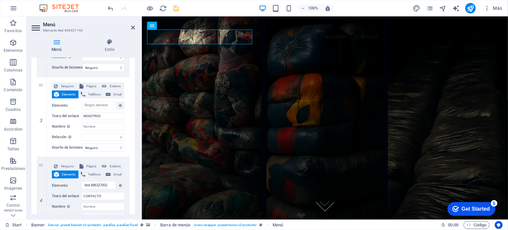
click at [135, 24] on aside "Menú Elemento #ed-896327143 Menú Estilo Menú Automático Personalizado Crear ele…" at bounding box center [84, 117] width 116 height 203
click at [133, 26] on icon at bounding box center [133, 27] width 4 height 5
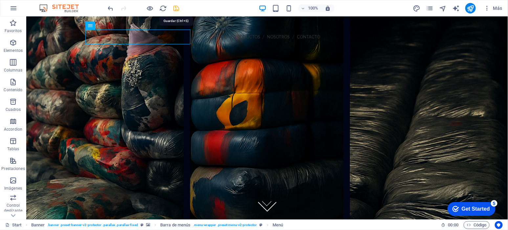
click at [178, 7] on icon "save" at bounding box center [177, 9] width 8 height 8
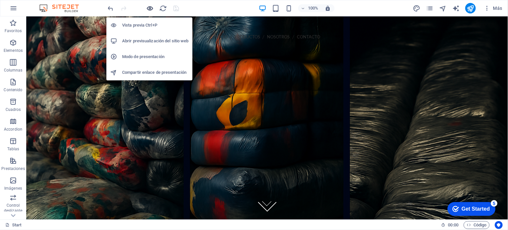
click at [150, 8] on icon "button" at bounding box center [151, 9] width 8 height 8
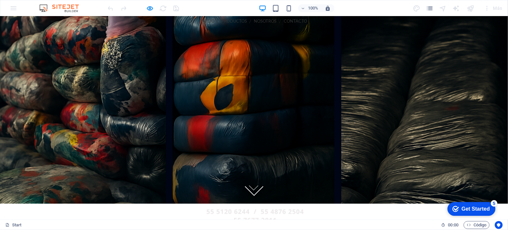
scroll to position [0, 0]
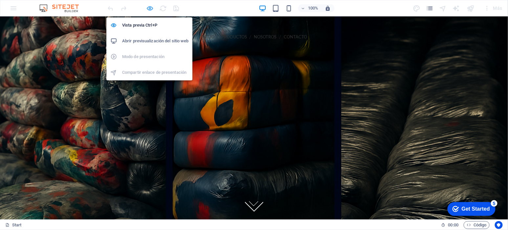
click at [153, 9] on icon "button" at bounding box center [151, 9] width 8 height 8
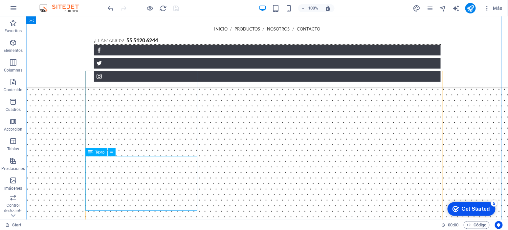
scroll to position [206, 0]
